Goal: Navigation & Orientation: Find specific page/section

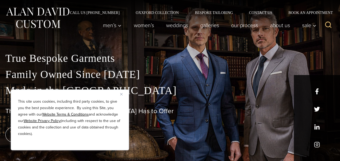
click at [121, 92] on button "Close" at bounding box center [123, 94] width 6 height 6
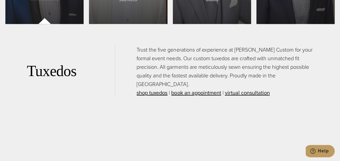
scroll to position [1210, 0]
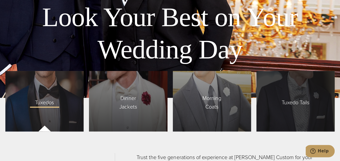
click at [293, 95] on span "Tuxedo Tails" at bounding box center [295, 100] width 38 height 11
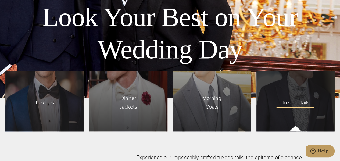
click at [290, 95] on span "Tuxedo Tails" at bounding box center [295, 100] width 38 height 11
click at [294, 101] on span "Tuxedo Tails" at bounding box center [295, 100] width 38 height 11
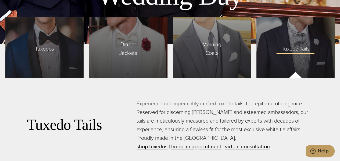
scroll to position [1237, 0]
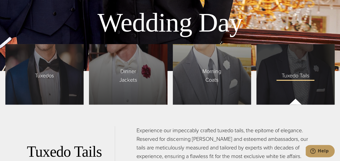
click at [291, 69] on span "Tuxedo Tails" at bounding box center [295, 74] width 38 height 11
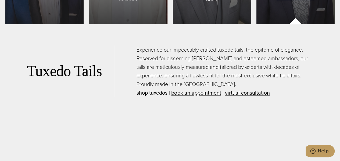
click at [144, 89] on link "shop tuxedos" at bounding box center [152, 93] width 31 height 8
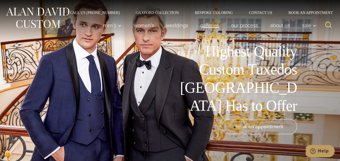
click at [208, 25] on link "Galleries" at bounding box center [209, 25] width 31 height 11
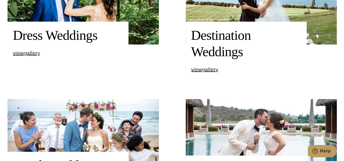
scroll to position [350, 0]
